Goal: Complete application form

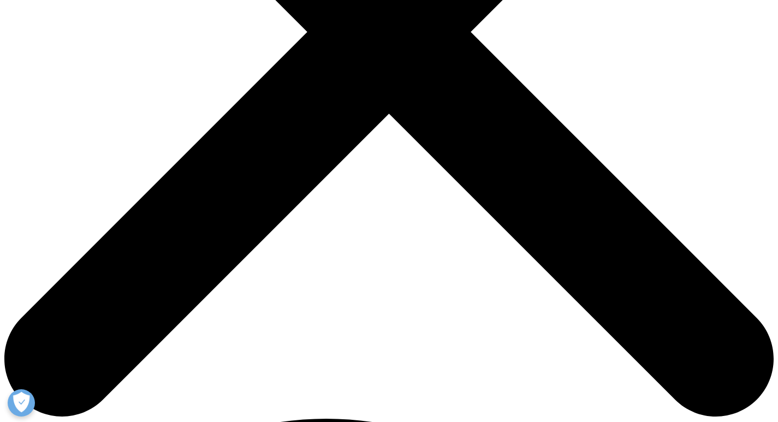
scroll to position [273, 0]
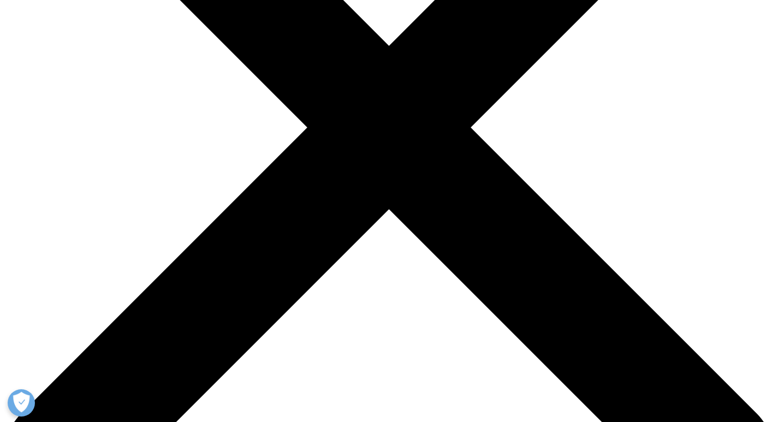
type input "[PERSON_NAME]"
type input "hhgh"
type input "[PERSON_NAME][EMAIL_ADDRESS][DOMAIN_NAME]"
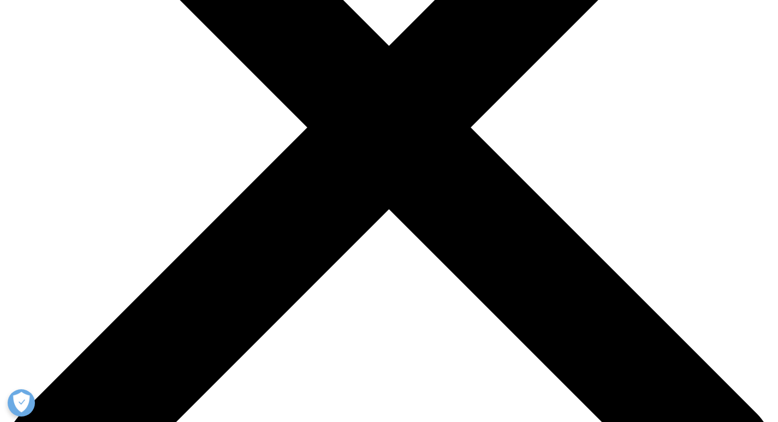
type input "9830152514"
select select "[GEOGRAPHIC_DATA]"
drag, startPoint x: 236, startPoint y: 205, endPoint x: 231, endPoint y: 217, distance: 13.7
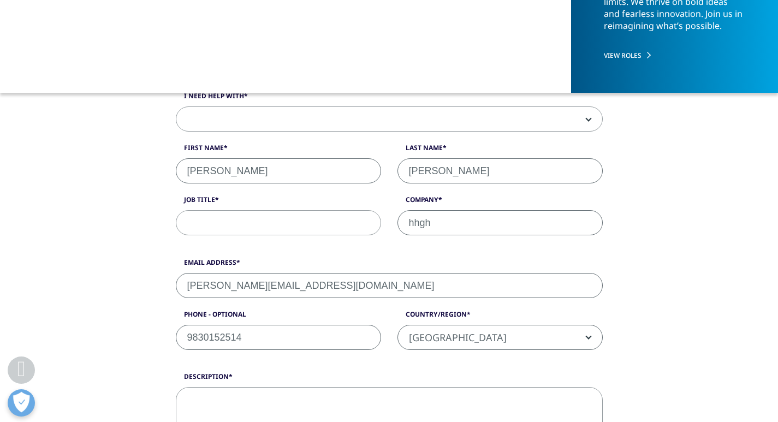
click at [236, 210] on input "Job Title" at bounding box center [278, 222] width 205 height 25
click at [232, 218] on input "Job Title" at bounding box center [278, 222] width 205 height 25
type input "xyz"
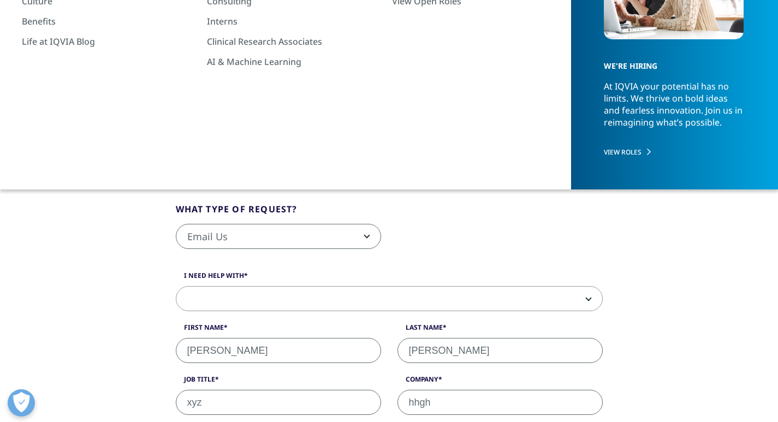
scroll to position [109, 0]
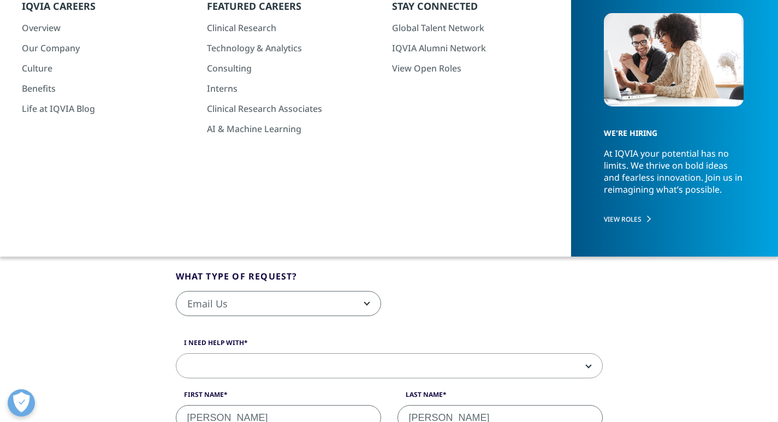
click at [209, 298] on span "Email Us" at bounding box center [278, 304] width 204 height 25
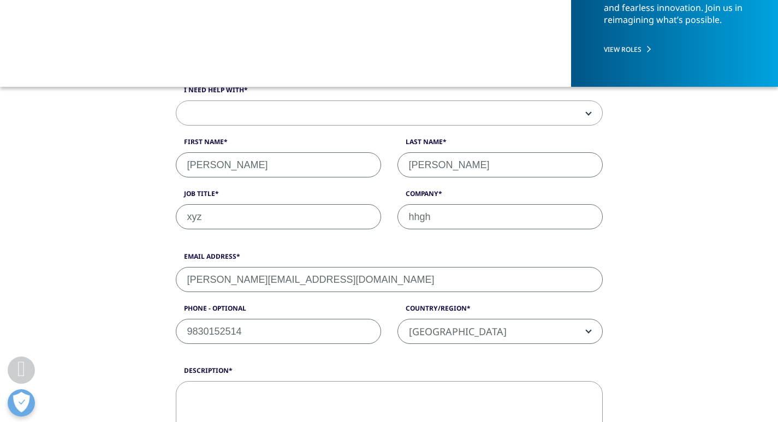
scroll to position [208, 0]
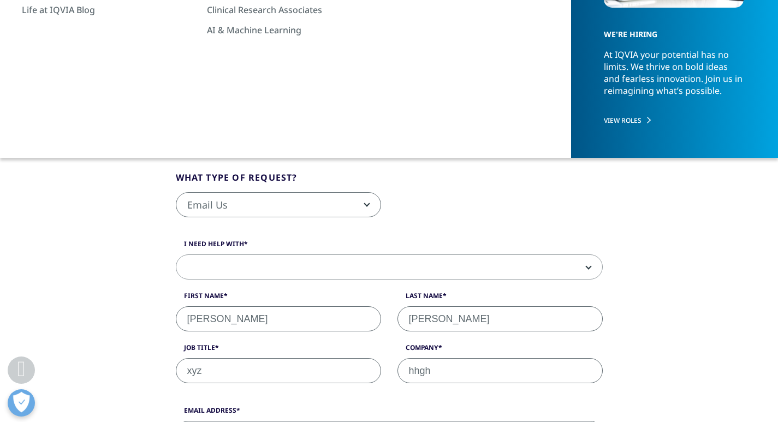
click at [210, 277] on span at bounding box center [389, 267] width 426 height 25
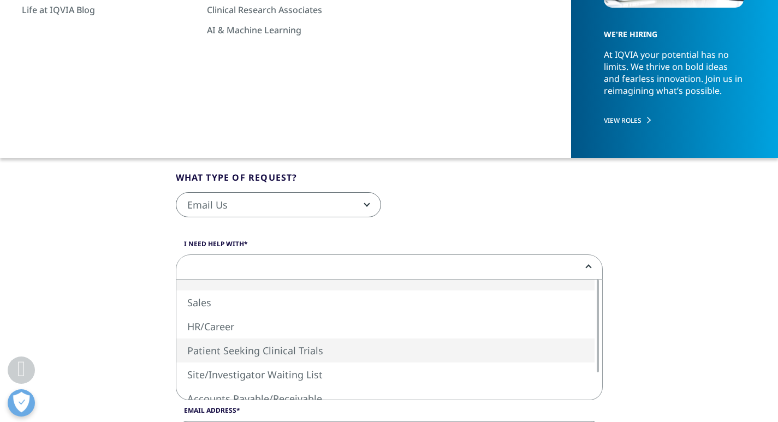
select select "Patient Seeking Clinical Trials"
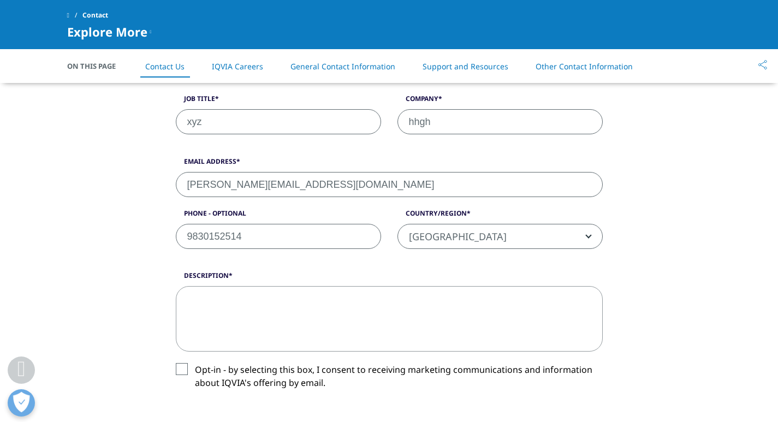
scroll to position [426, 0]
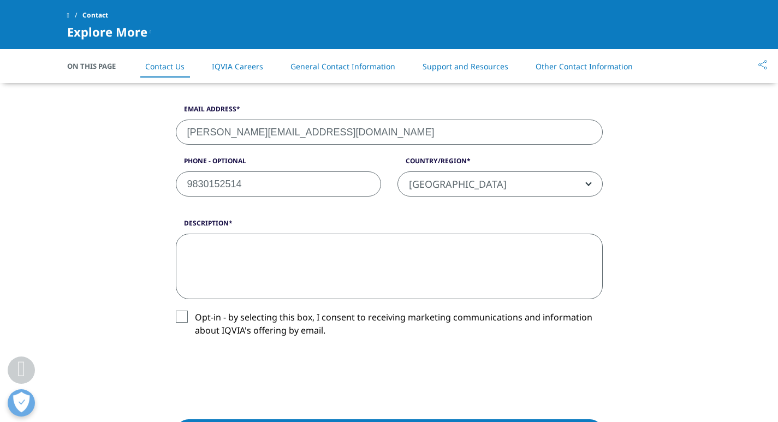
click at [238, 259] on textarea "Description" at bounding box center [389, 267] width 427 height 66
paste textarea "Lor ipsum, D sita con adi elits doei. T inc utlabore etdo magnaal eni adm ven q…"
type textarea "Lor ipsum, D sita con adi elits doei. T inc utlabore etdo magnaal eni adm ven q…"
click at [180, 317] on label "Opt-in - by selecting this box, I consent to receiving marketing communications…" at bounding box center [389, 327] width 427 height 32
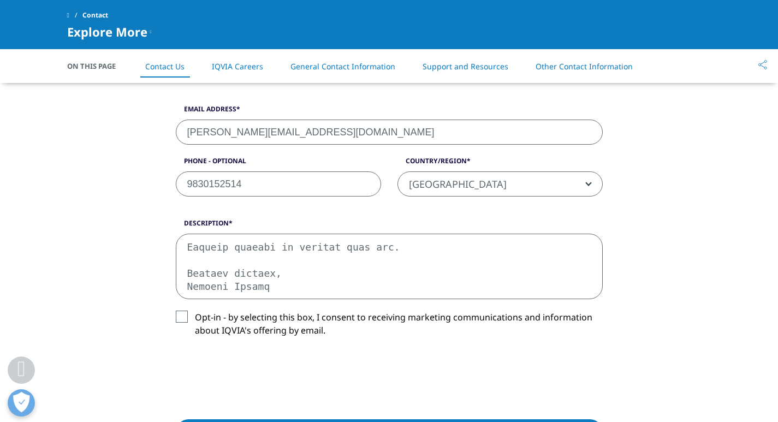
click at [195, 311] on input "Opt-in - by selecting this box, I consent to receiving marketing communications…" at bounding box center [195, 311] width 0 height 0
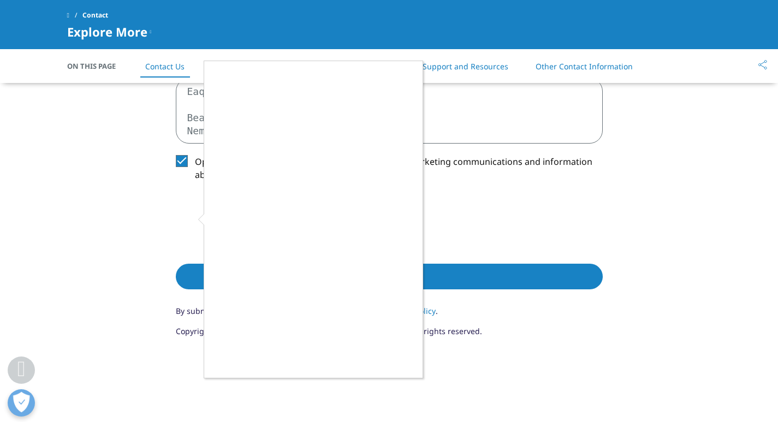
scroll to position [590, 0]
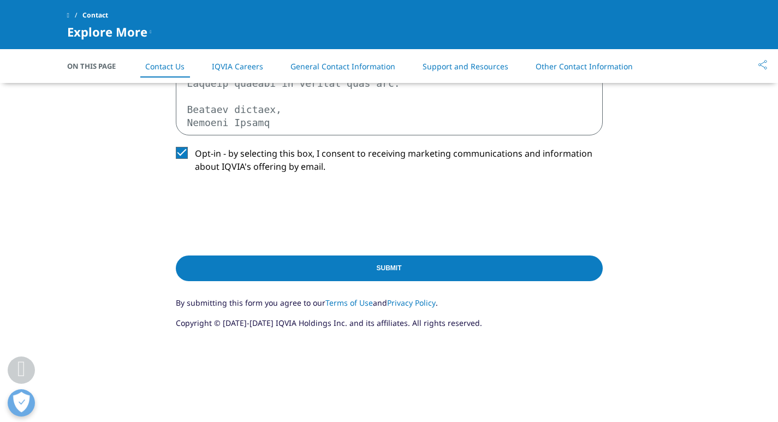
click at [327, 268] on input "Submit" at bounding box center [389, 269] width 427 height 26
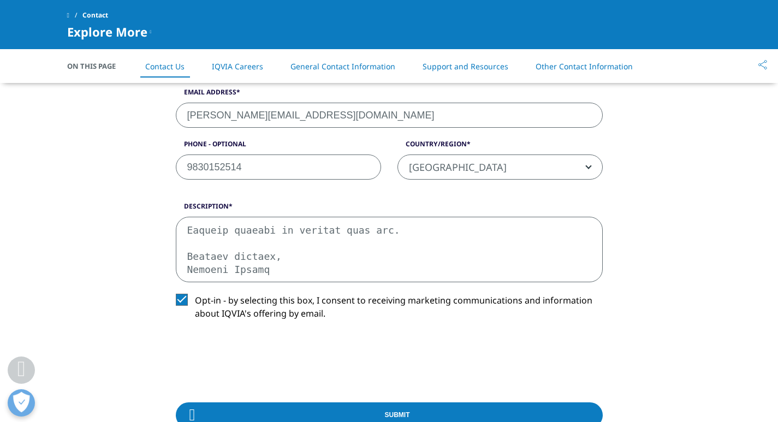
scroll to position [569, 0]
